Goal: Task Accomplishment & Management: Use online tool/utility

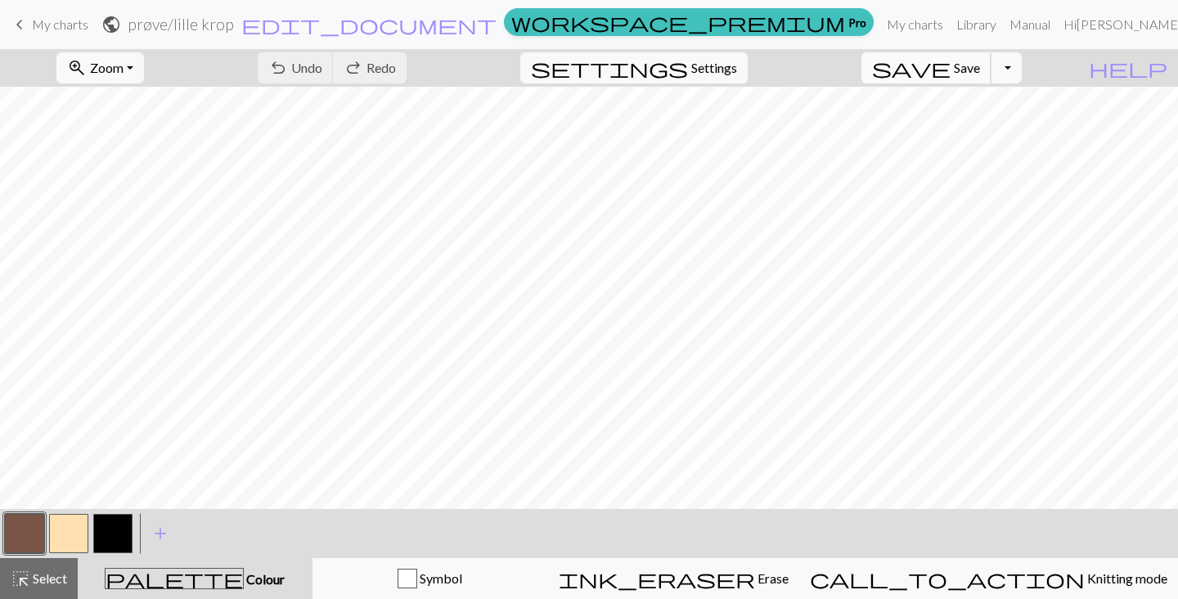
click at [977, 68] on button "save Save Save" at bounding box center [927, 67] width 130 height 31
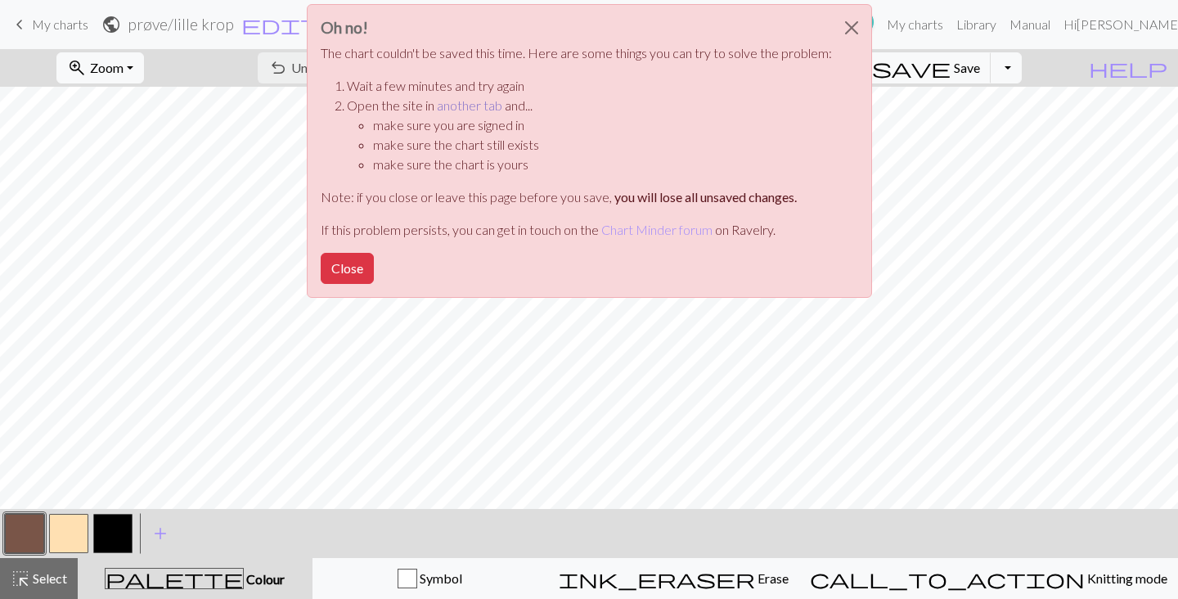
click at [459, 102] on link "another tab" at bounding box center [469, 105] width 65 height 16
click at [349, 263] on button "Close" at bounding box center [347, 268] width 53 height 31
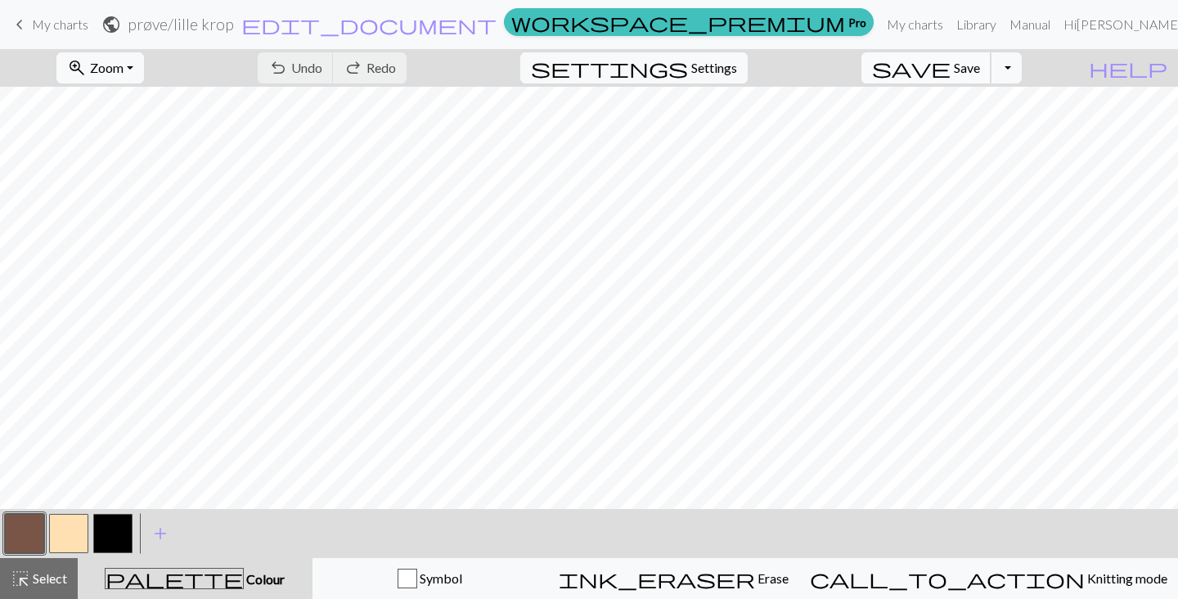
click at [969, 56] on button "save Save Save" at bounding box center [927, 67] width 130 height 31
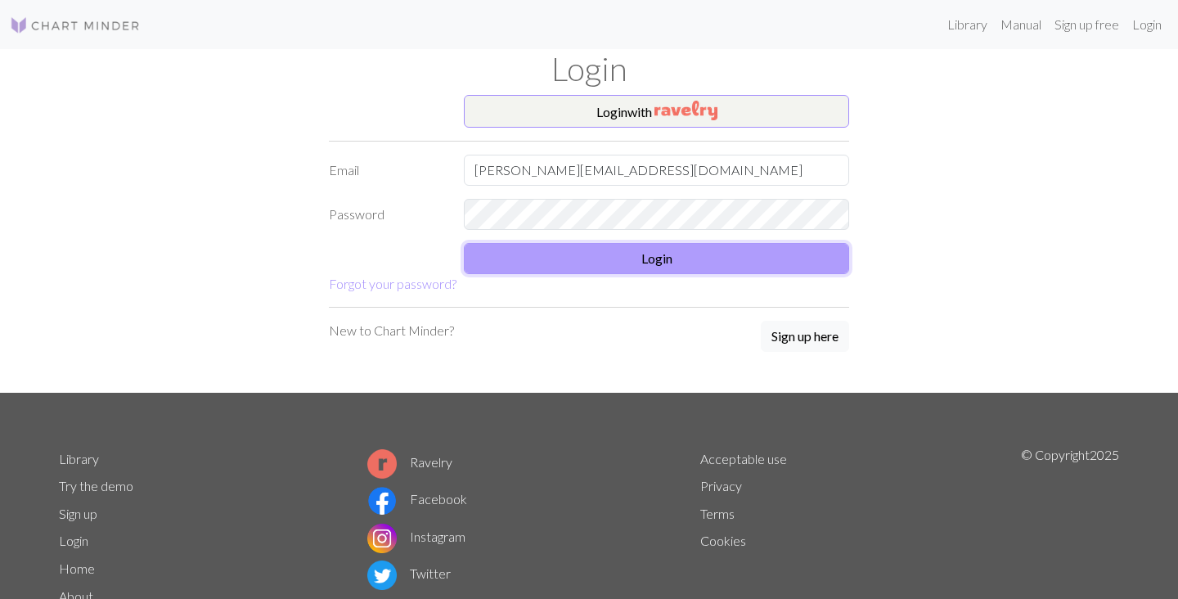
click at [615, 256] on button "Login" at bounding box center [656, 258] width 385 height 31
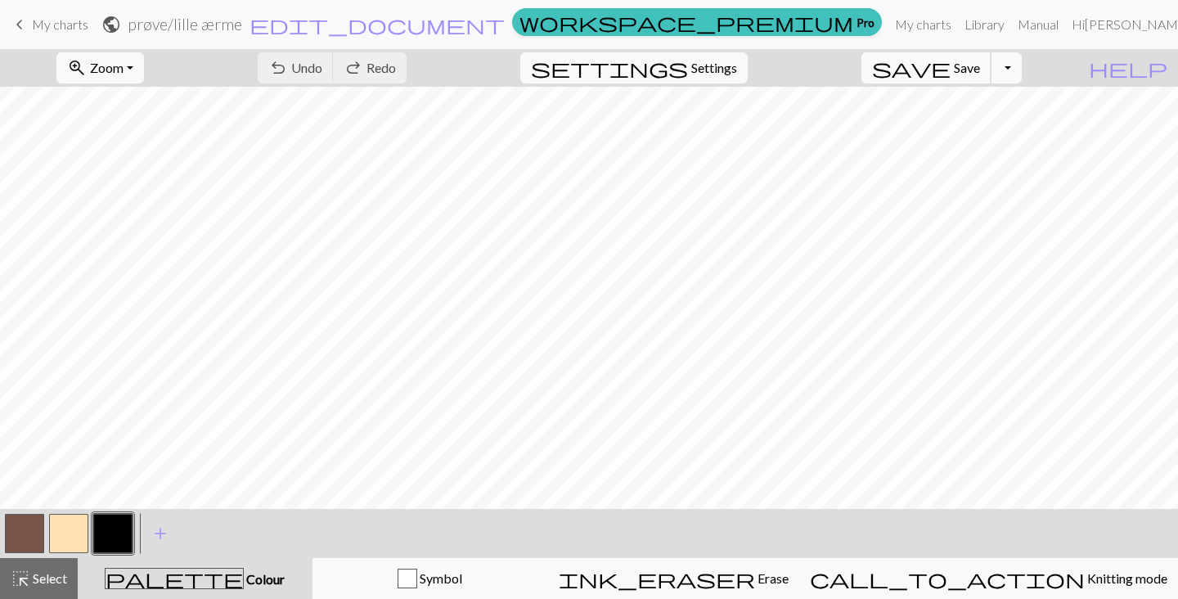
click at [951, 65] on span "save" at bounding box center [911, 67] width 79 height 23
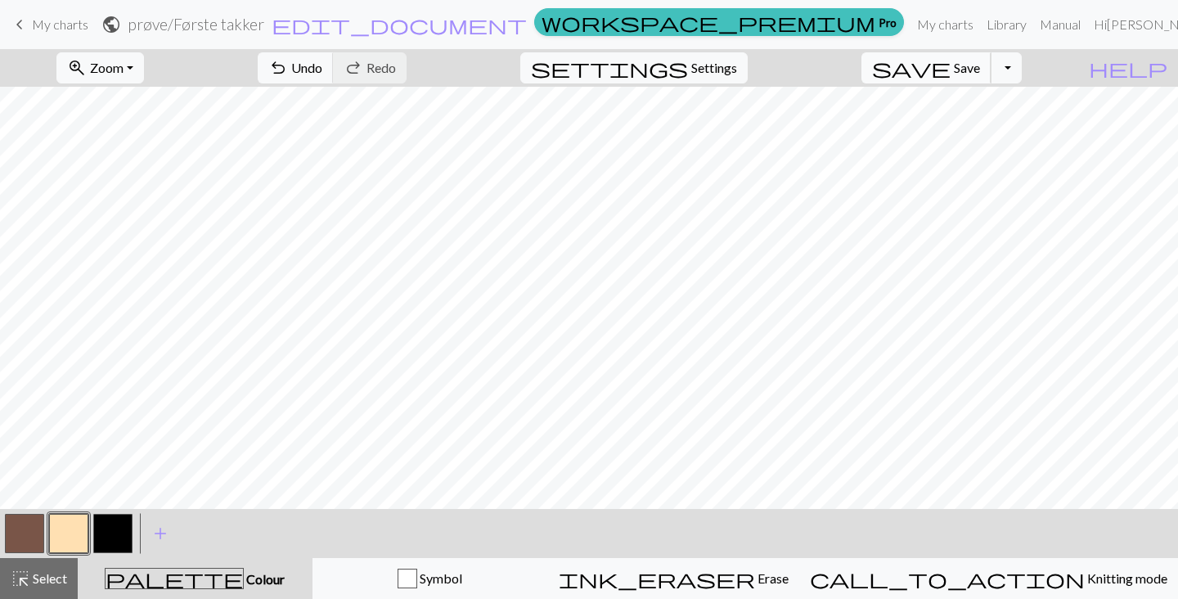
click at [951, 58] on span "save" at bounding box center [911, 67] width 79 height 23
